Goal: Information Seeking & Learning: Learn about a topic

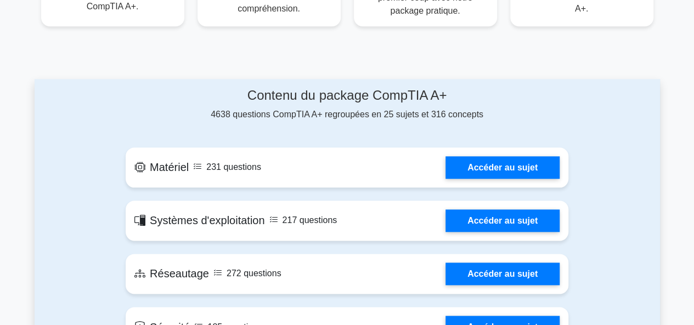
scroll to position [544, 0]
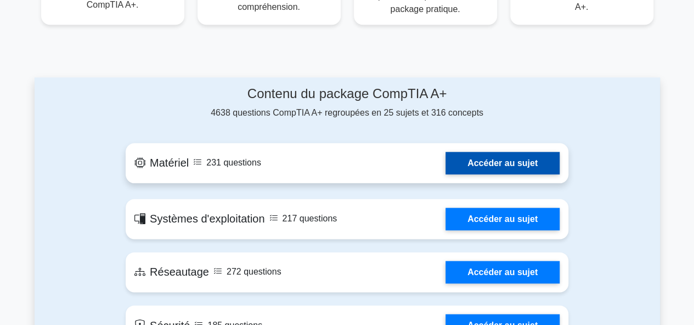
click at [495, 154] on link "Accéder au sujet" at bounding box center [503, 163] width 114 height 22
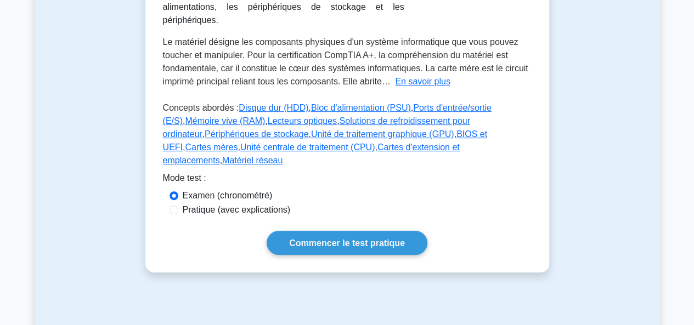
scroll to position [263, 0]
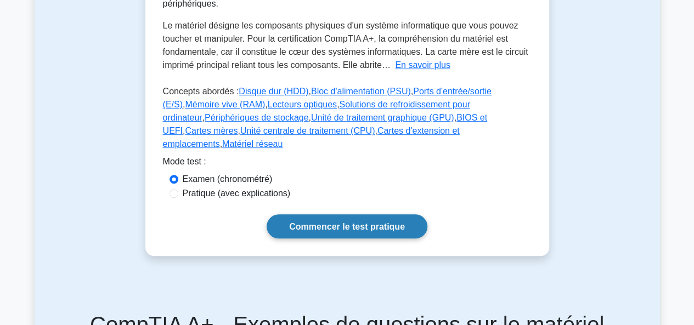
click at [399, 222] on font "Commencer le test pratique" at bounding box center [347, 226] width 116 height 9
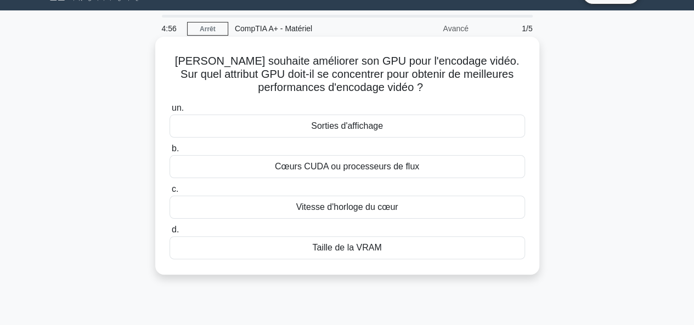
scroll to position [26, 0]
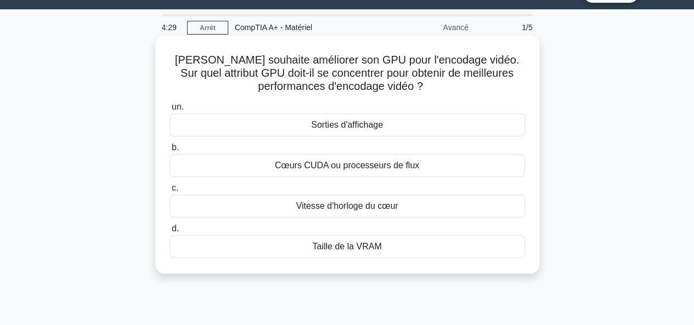
click at [347, 168] on font "Cœurs CUDA ou processeurs de flux" at bounding box center [347, 165] width 144 height 9
click at [170, 151] on input "b. Cœurs CUDA ou processeurs de flux" at bounding box center [170, 147] width 0 height 7
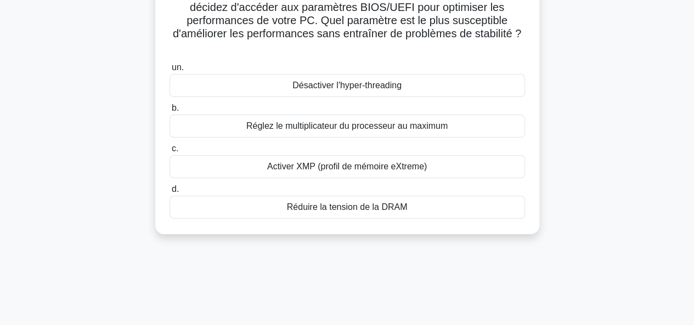
scroll to position [92, 0]
click at [329, 185] on label "d. Réduire la tension de la DRAM" at bounding box center [348, 200] width 356 height 36
click at [170, 185] on input "d. Réduire la tension de la DRAM" at bounding box center [170, 188] width 0 height 7
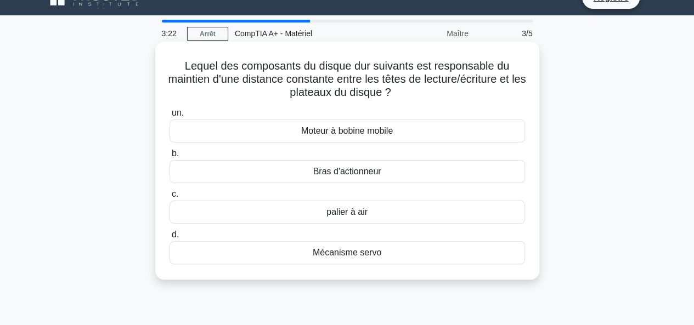
scroll to position [36, 0]
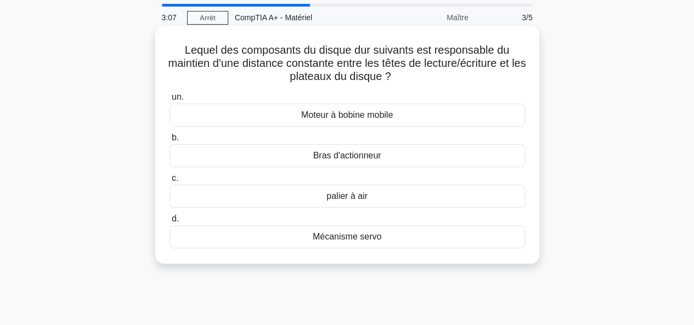
click at [360, 153] on font "Bras d'actionneur" at bounding box center [347, 155] width 68 height 9
click at [170, 142] on input "b. Bras d'actionneur" at bounding box center [170, 137] width 0 height 7
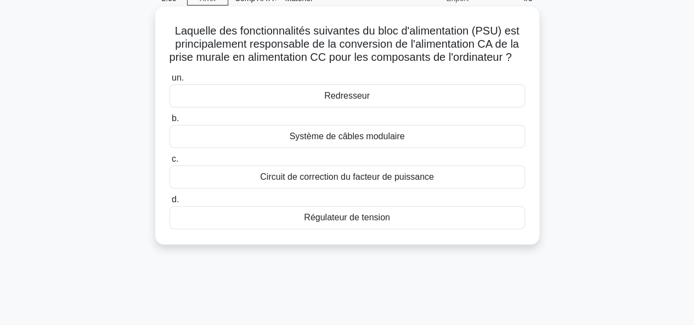
scroll to position [55, 0]
click at [309, 222] on font "Régulateur de tension" at bounding box center [347, 216] width 86 height 9
click at [170, 203] on input "d. Régulateur de tension" at bounding box center [170, 199] width 0 height 7
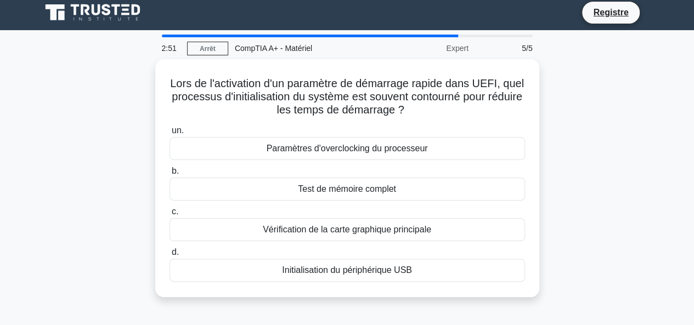
scroll to position [0, 0]
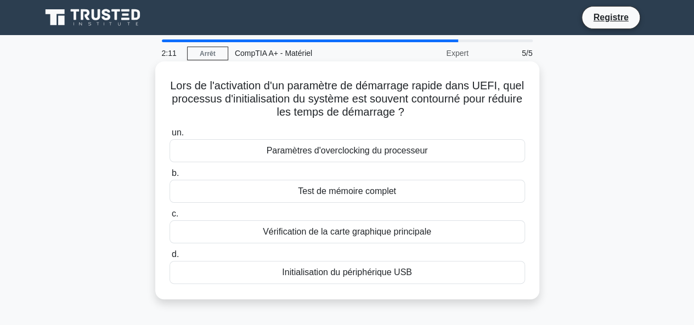
click at [364, 152] on font "Paramètres d'overclocking du processeur" at bounding box center [347, 150] width 161 height 9
click at [170, 137] on input "un. Paramètres d'overclocking du processeur" at bounding box center [170, 132] width 0 height 7
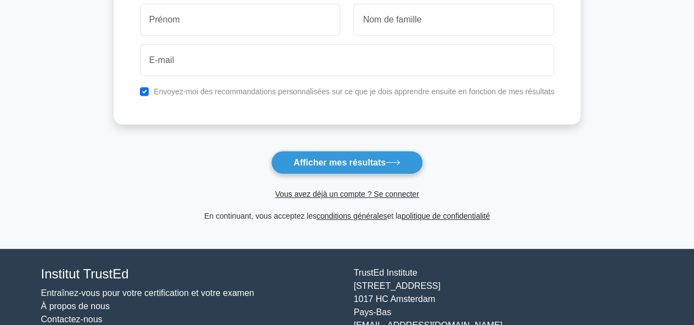
scroll to position [182, 0]
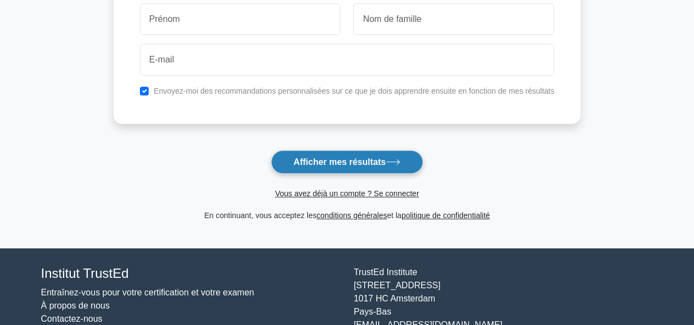
click at [364, 155] on button "Afficher mes résultats" at bounding box center [347, 162] width 152 height 24
